Goal: Browse casually: Explore the website without a specific task or goal

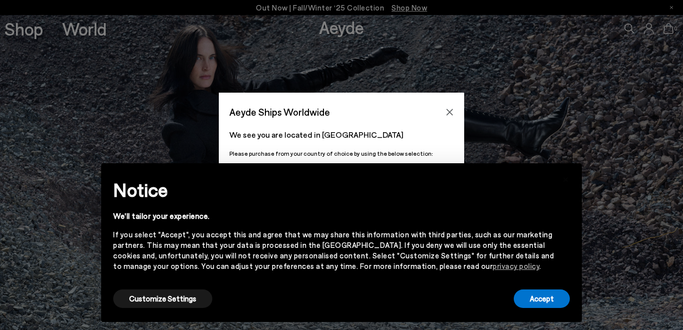
click at [450, 109] on icon "Close" at bounding box center [450, 112] width 8 height 8
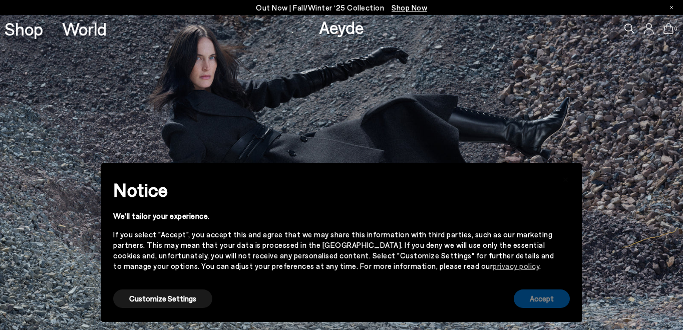
click at [544, 301] on button "Accept" at bounding box center [542, 299] width 56 height 19
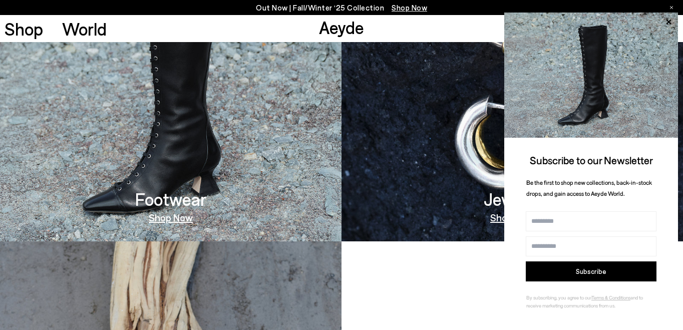
scroll to position [615, 0]
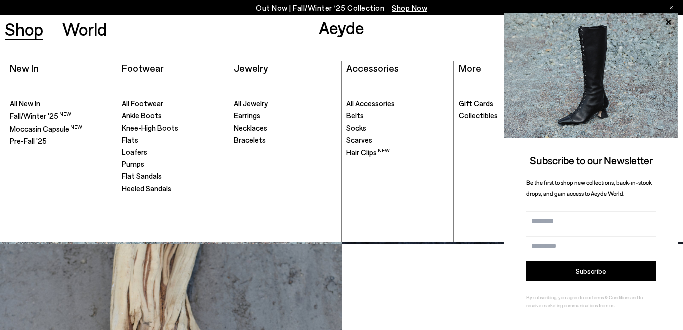
click at [17, 34] on link "Shop" at bounding box center [24, 29] width 39 height 18
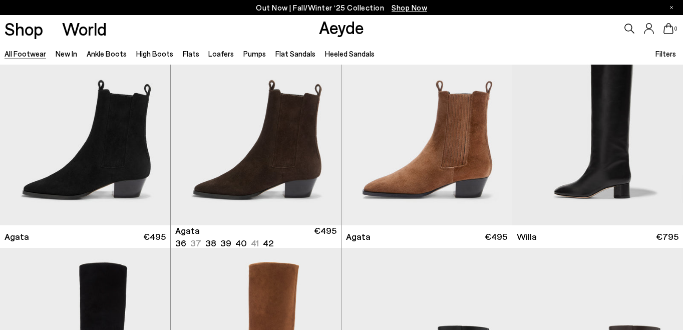
scroll to position [323, 0]
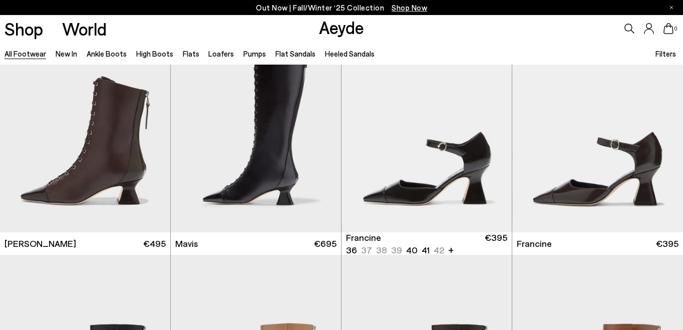
scroll to position [1481, 0]
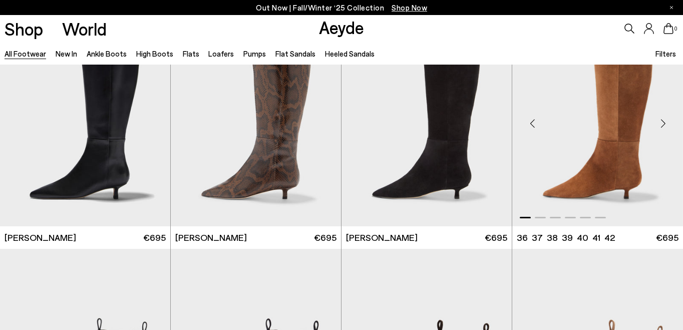
scroll to position [3374, 0]
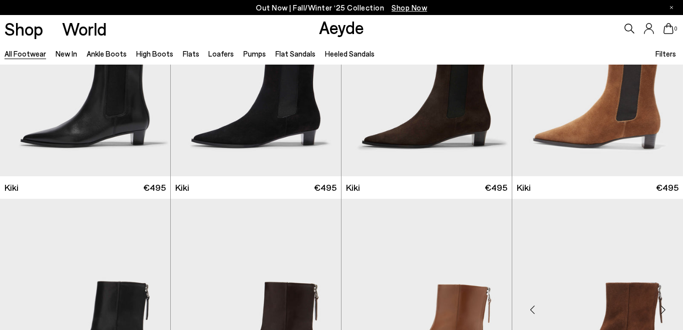
scroll to position [3651, 0]
